Goal: Information Seeking & Learning: Learn about a topic

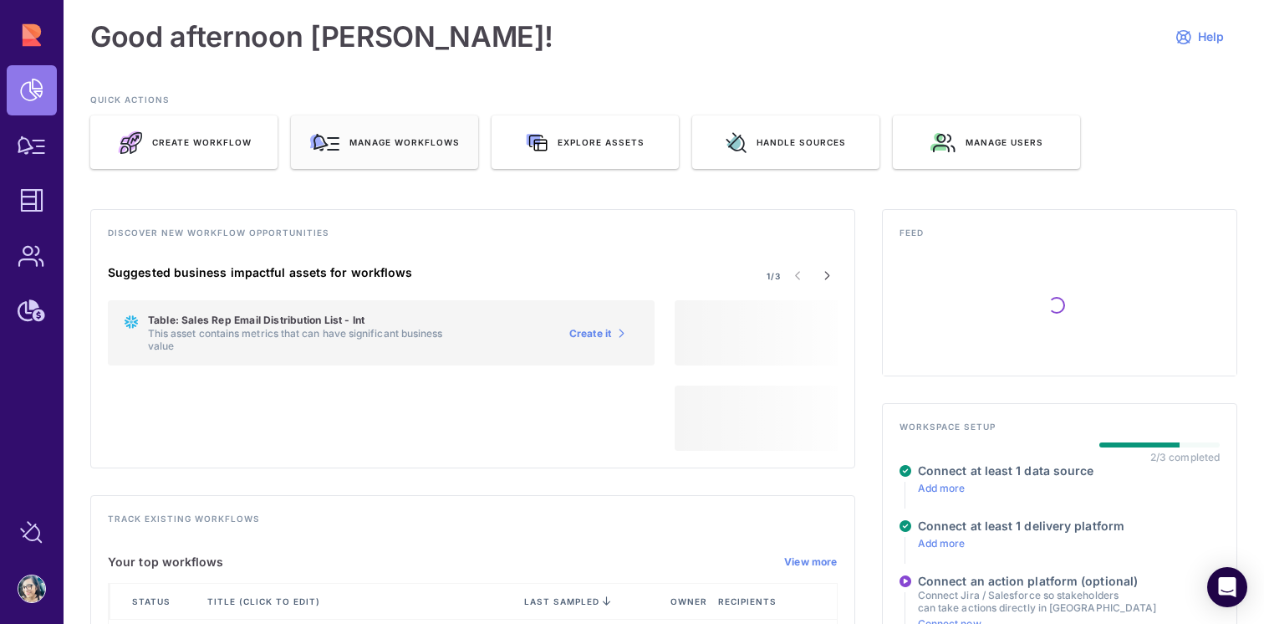
click at [421, 156] on div "Manage workflows" at bounding box center [384, 142] width 187 height 54
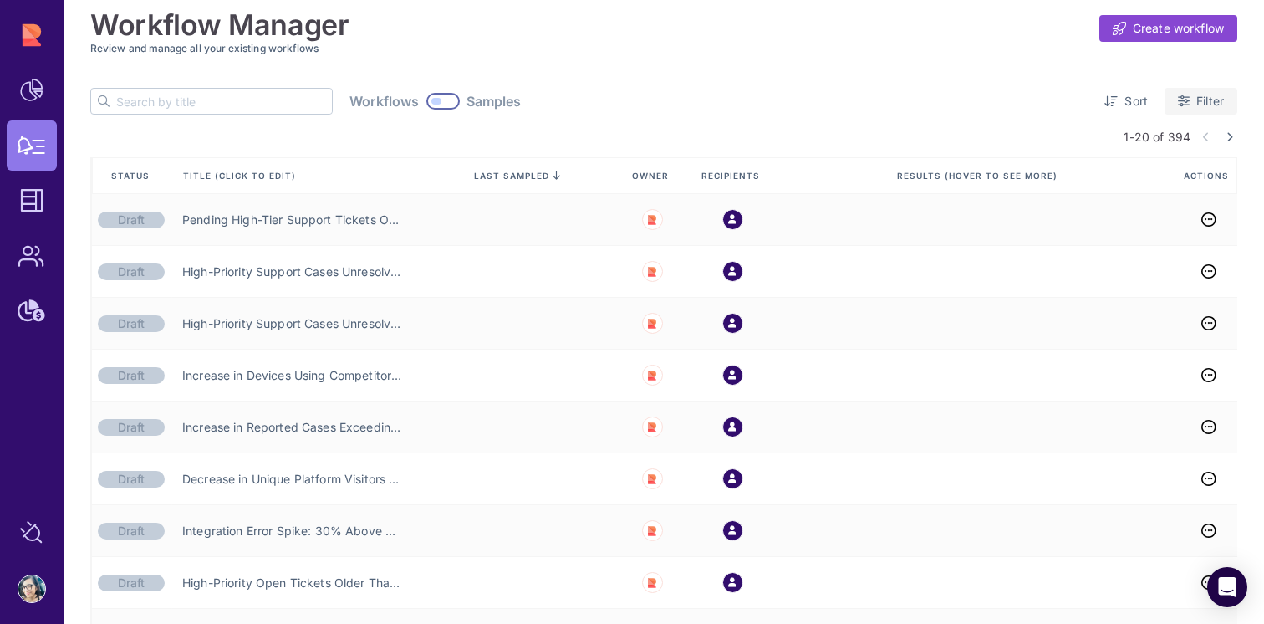
click at [1183, 108] on link "Filter" at bounding box center [1201, 101] width 73 height 27
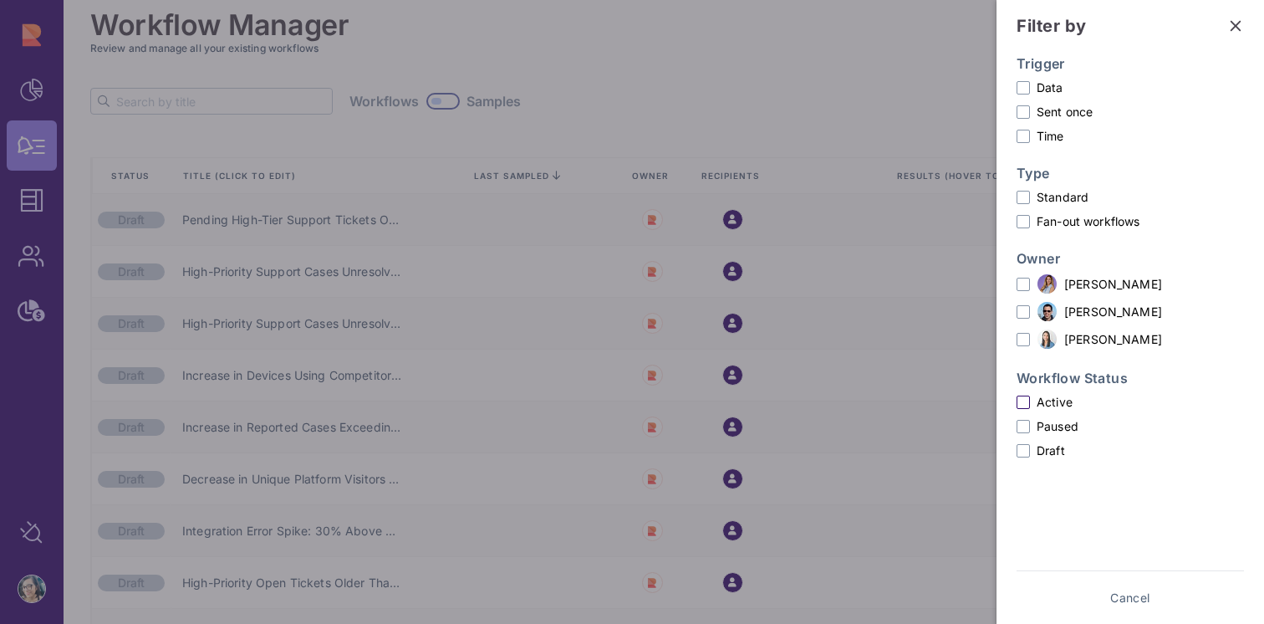
click at [1043, 403] on label "Active" at bounding box center [1130, 402] width 227 height 18
click at [0, 0] on input "Active" at bounding box center [0, 0] width 0 height 0
click at [1192, 612] on div "Clear all Show results" at bounding box center [1130, 597] width 227 height 54
click at [1189, 597] on span "Show results" at bounding box center [1188, 597] width 73 height 17
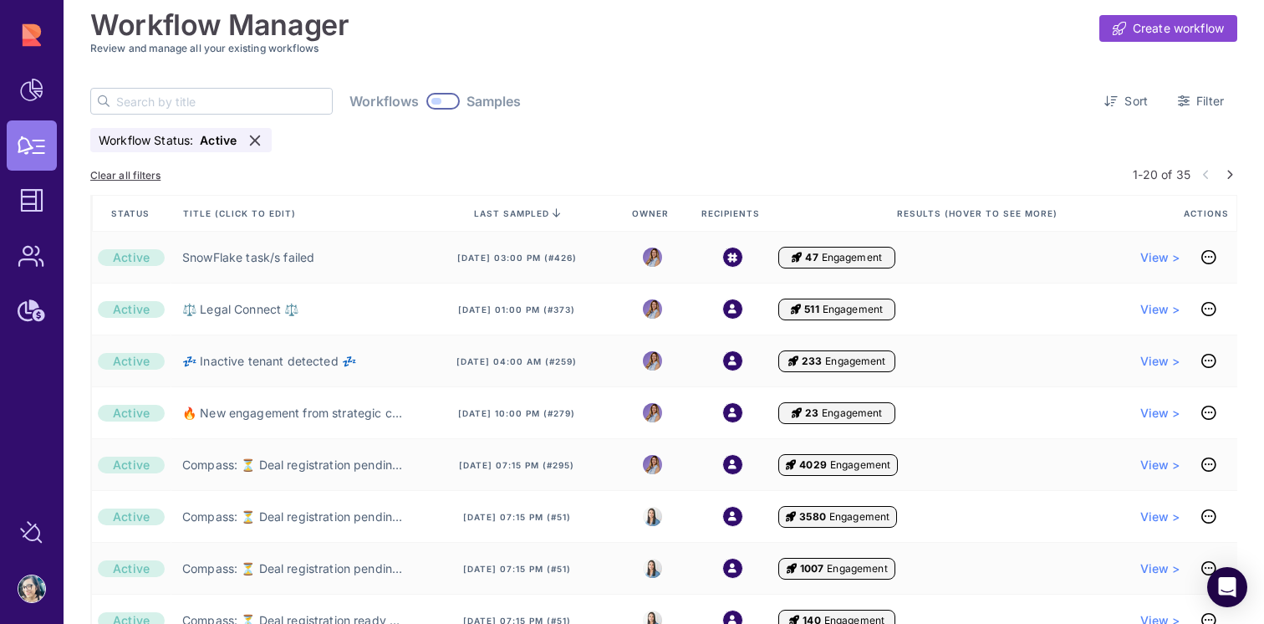
click at [1227, 176] on icon at bounding box center [1230, 175] width 7 height 10
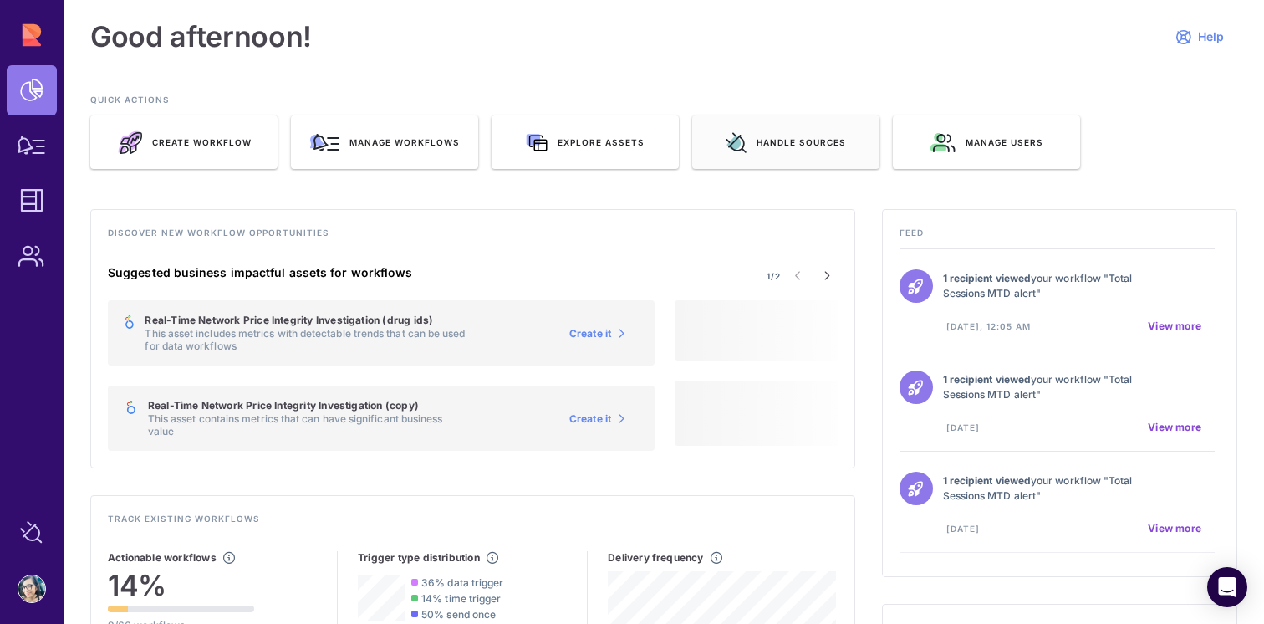
click at [819, 145] on span "Handle sources" at bounding box center [801, 142] width 89 height 12
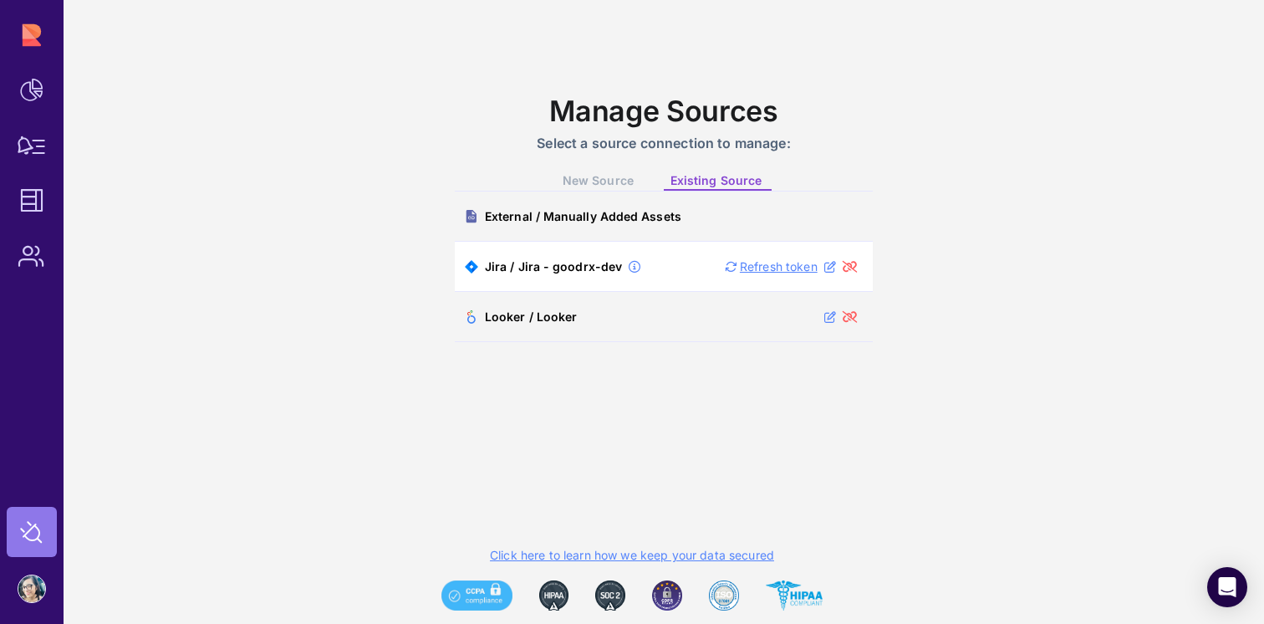
click at [614, 403] on div "External / Manually Added Assets Jira / Jira - goodrx-dev Refresh token Looker …" at bounding box center [664, 316] width 418 height 251
click at [648, 419] on div "External / Manually Added Assets Jira / Jira - goodrx-dev Refresh token Looker …" at bounding box center [664, 316] width 418 height 251
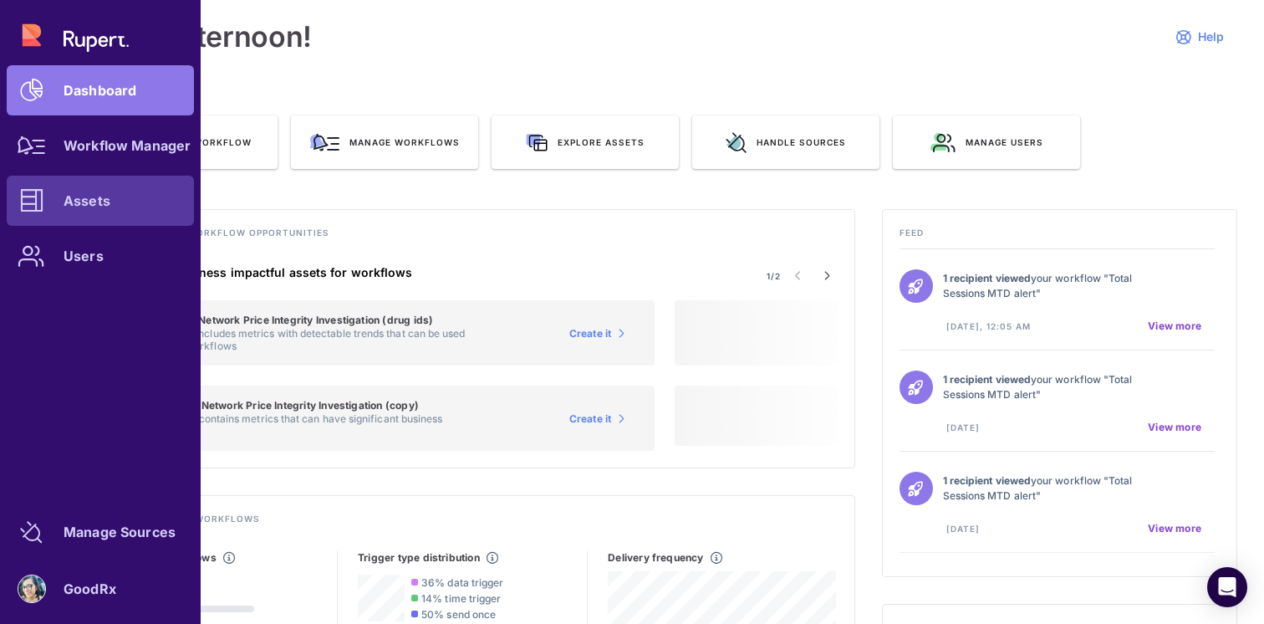
click at [100, 219] on link "Assets" at bounding box center [100, 201] width 187 height 50
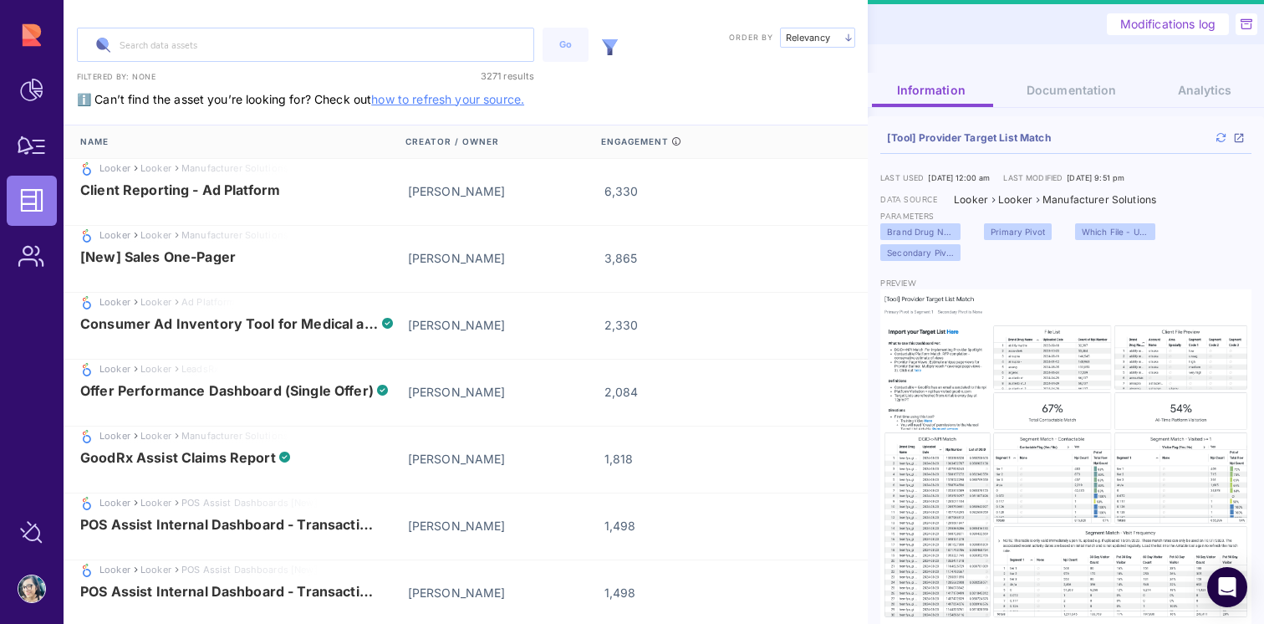
click at [611, 44] on img at bounding box center [610, 47] width 16 height 16
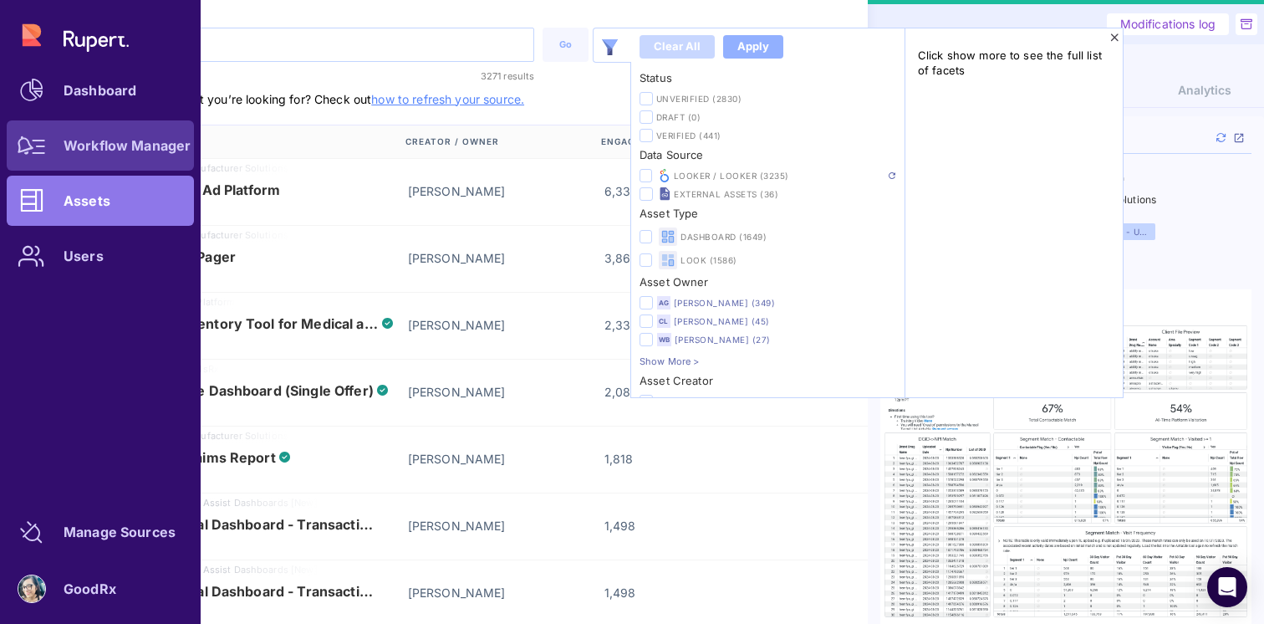
click at [64, 142] on div "Workflow Manager" at bounding box center [127, 145] width 127 height 10
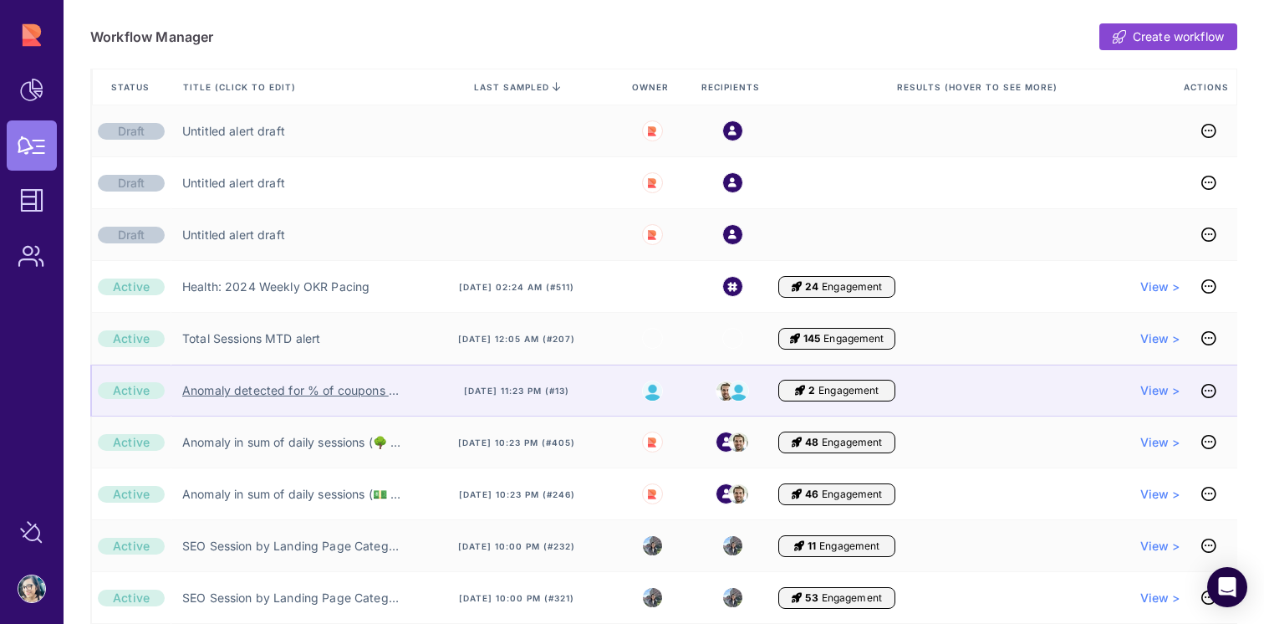
scroll to position [120, 0]
